Goal: Information Seeking & Learning: Check status

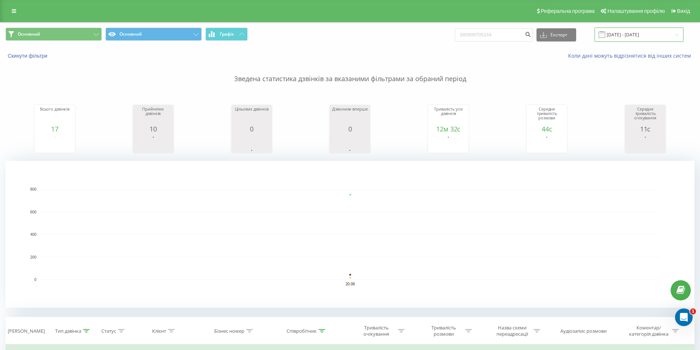
click at [628, 37] on input "20.08.2025 - 20.08.2025" at bounding box center [638, 35] width 89 height 14
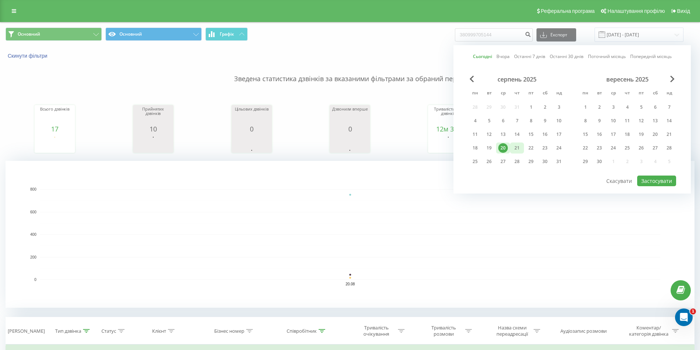
click at [518, 147] on div "21" at bounding box center [517, 148] width 10 height 10
click at [650, 181] on button "Застосувати" at bounding box center [656, 181] width 39 height 11
type input "[DATE] - [DATE]"
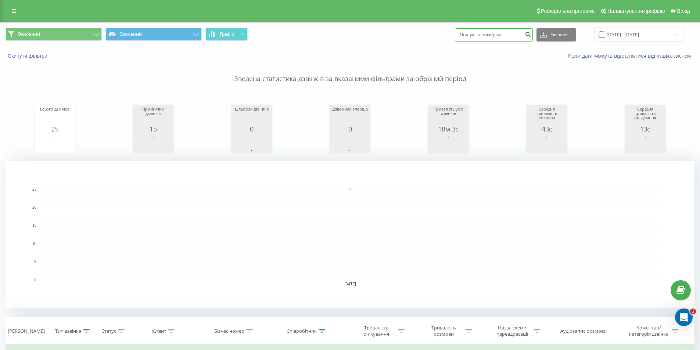
click at [504, 35] on input at bounding box center [494, 34] width 78 height 13
paste input "380502964380"
type input "380502964380"
click at [531, 33] on icon "submit" at bounding box center [528, 33] width 6 height 4
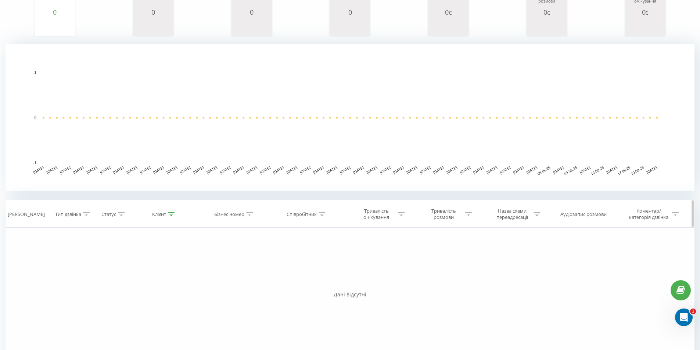
scroll to position [166, 0]
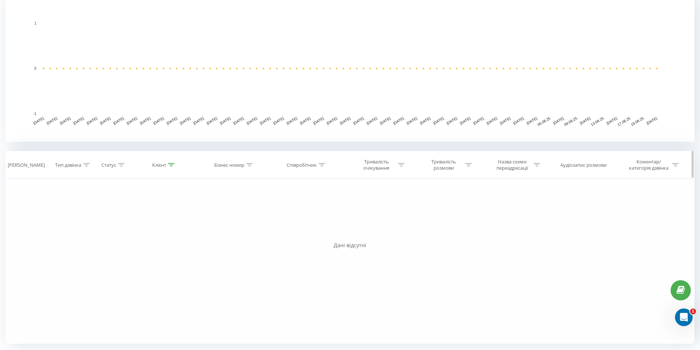
click at [90, 168] on div "Тип дзвінка" at bounding box center [70, 165] width 43 height 6
drag, startPoint x: 83, startPoint y: 231, endPoint x: 80, endPoint y: 228, distance: 3.9
click at [83, 230] on span "OK" at bounding box center [86, 232] width 21 height 11
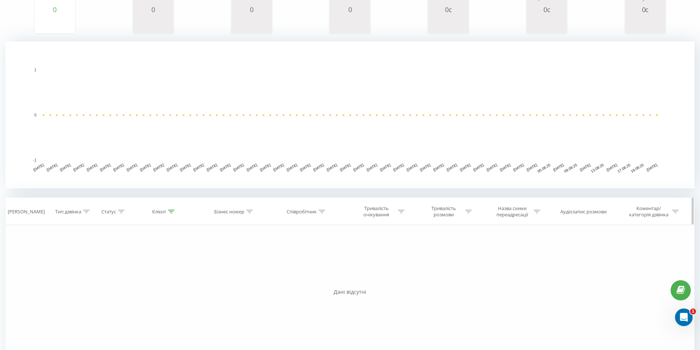
scroll to position [166, 0]
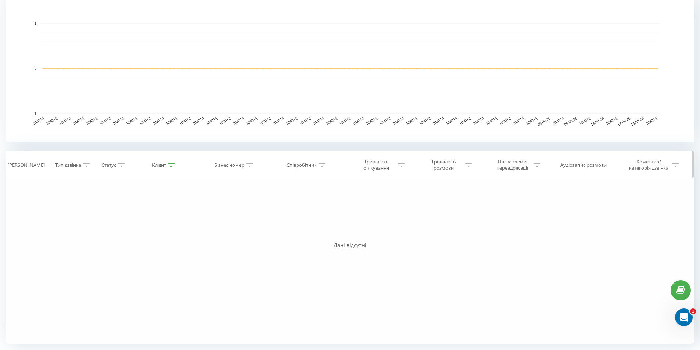
click at [86, 166] on icon at bounding box center [86, 165] width 7 height 4
click at [81, 220] on div "Введіть значення" at bounding box center [66, 218] width 52 height 6
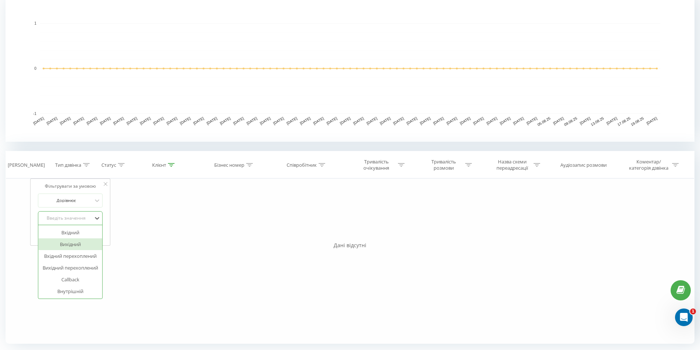
click at [66, 244] on div "Вихідний" at bounding box center [70, 244] width 64 height 12
click at [87, 233] on span "OK" at bounding box center [86, 232] width 21 height 11
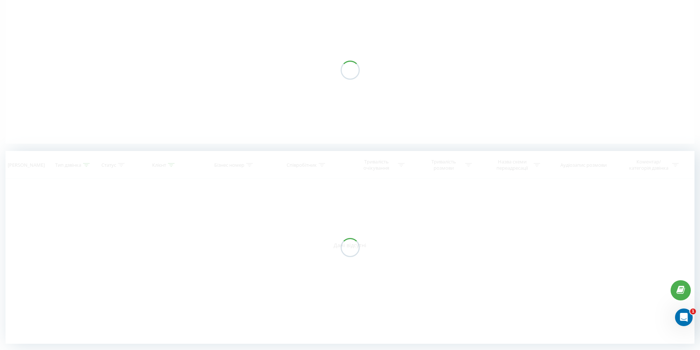
scroll to position [63, 0]
